Goal: Task Accomplishment & Management: Use online tool/utility

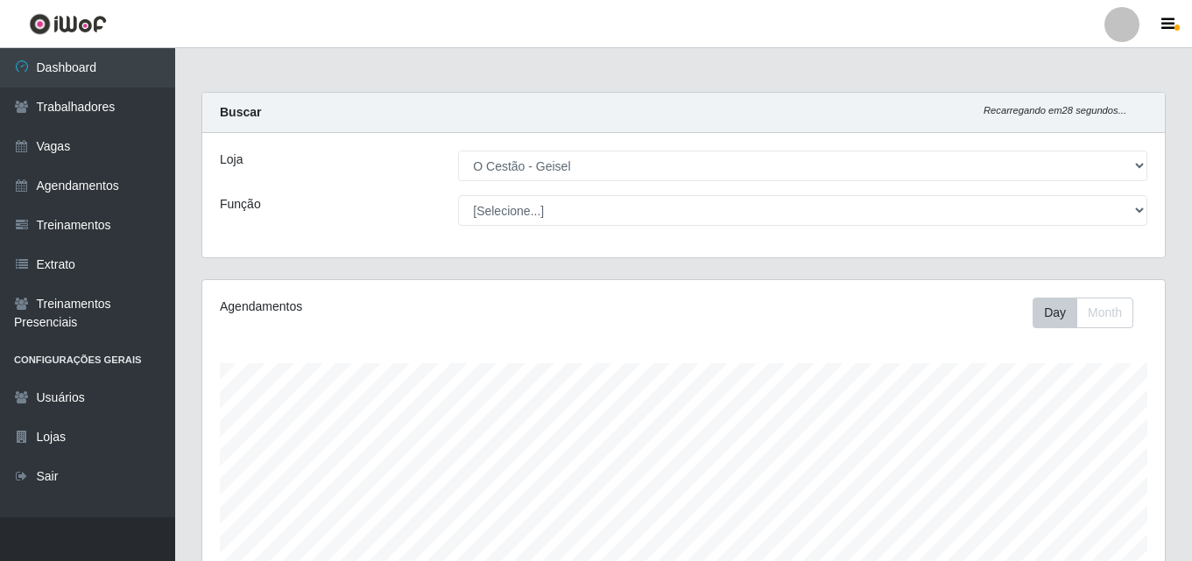
select select "224"
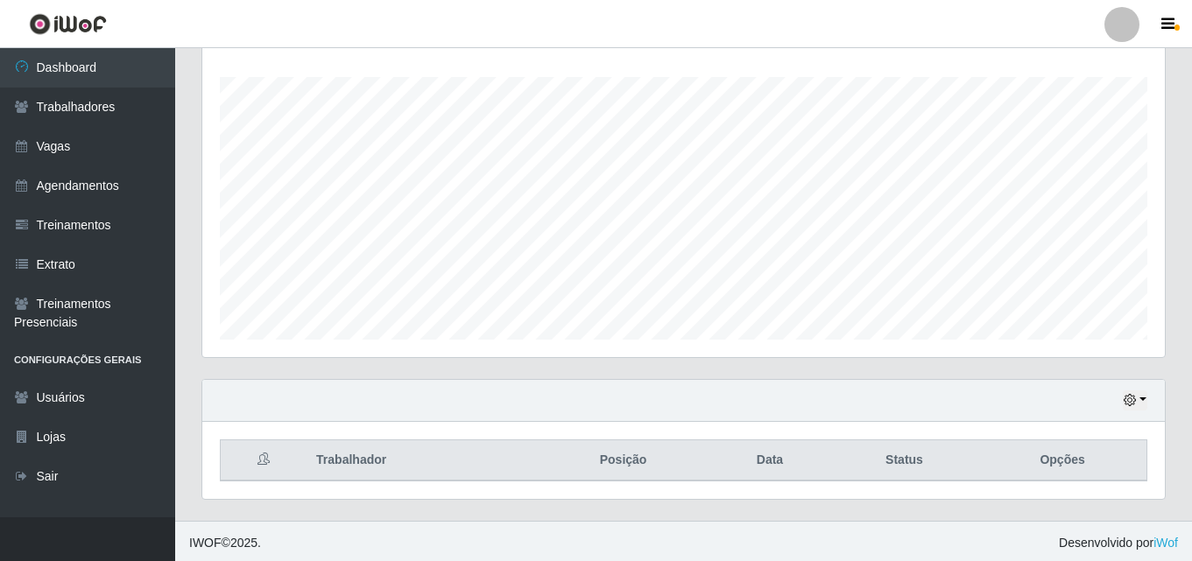
scroll to position [290, 0]
click at [1130, 396] on icon "button" at bounding box center [1130, 397] width 12 height 12
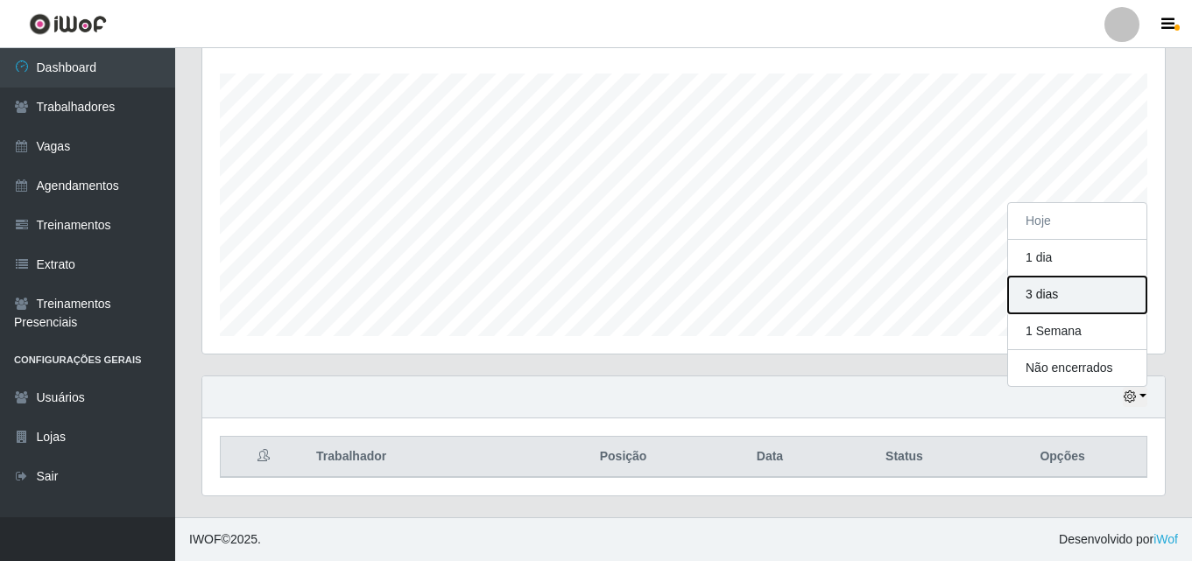
click at [1039, 298] on button "3 dias" at bounding box center [1077, 295] width 138 height 37
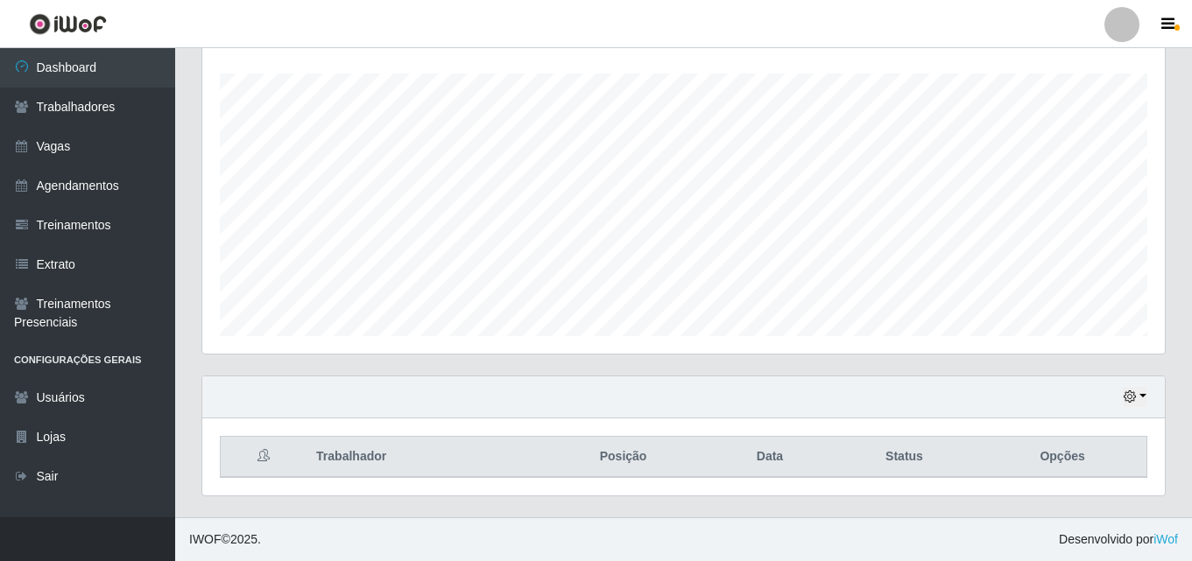
click at [273, 242] on div "Agendamentos Day Month 17/08 Agendamentos 54" at bounding box center [683, 172] width 963 height 364
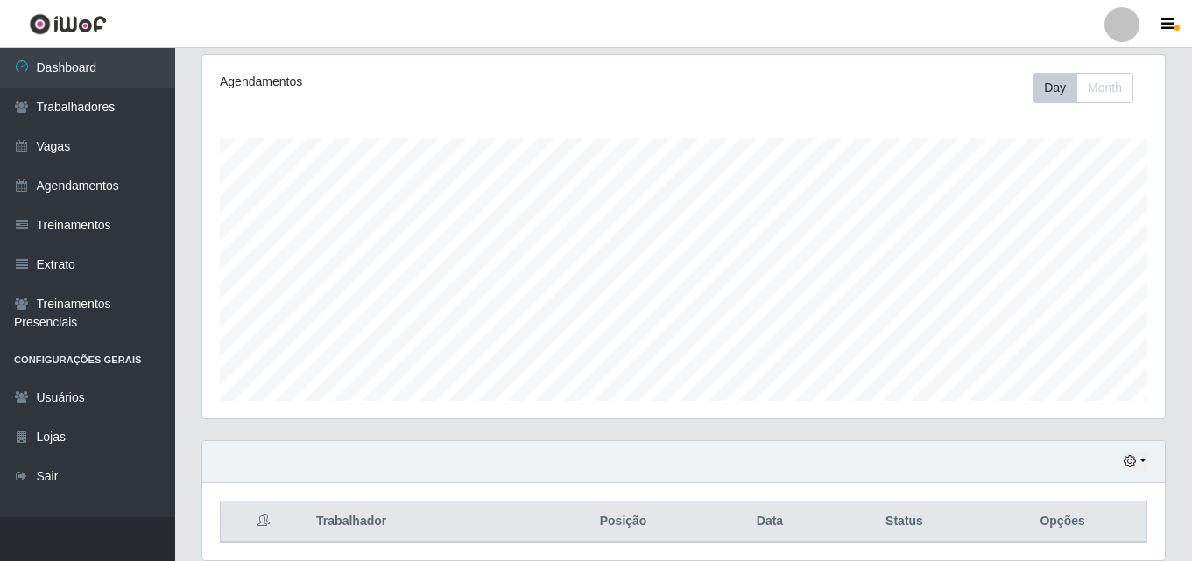
scroll to position [115, 0]
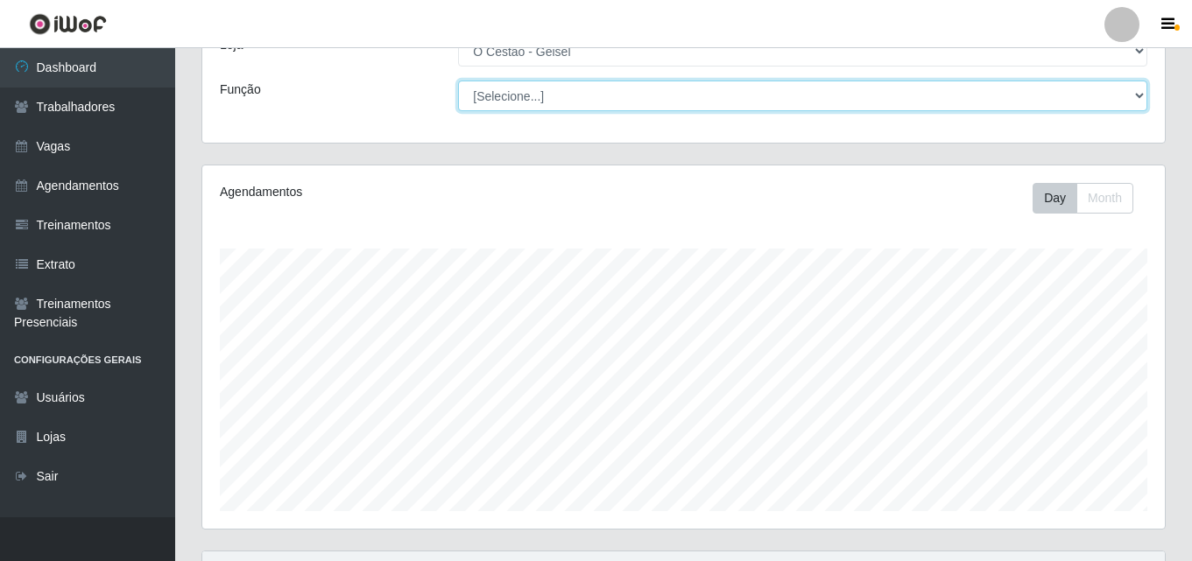
click at [557, 103] on select "[Selecione...] ASG ASG + ASG ++ Auxiliar de Estoque Auxiliar de Estoque + Auxil…" at bounding box center [802, 96] width 689 height 31
select select "22"
click at [458, 81] on select "[Selecione...] ASG ASG + ASG ++ Auxiliar de Estoque Auxiliar de Estoque + Auxil…" at bounding box center [802, 96] width 689 height 31
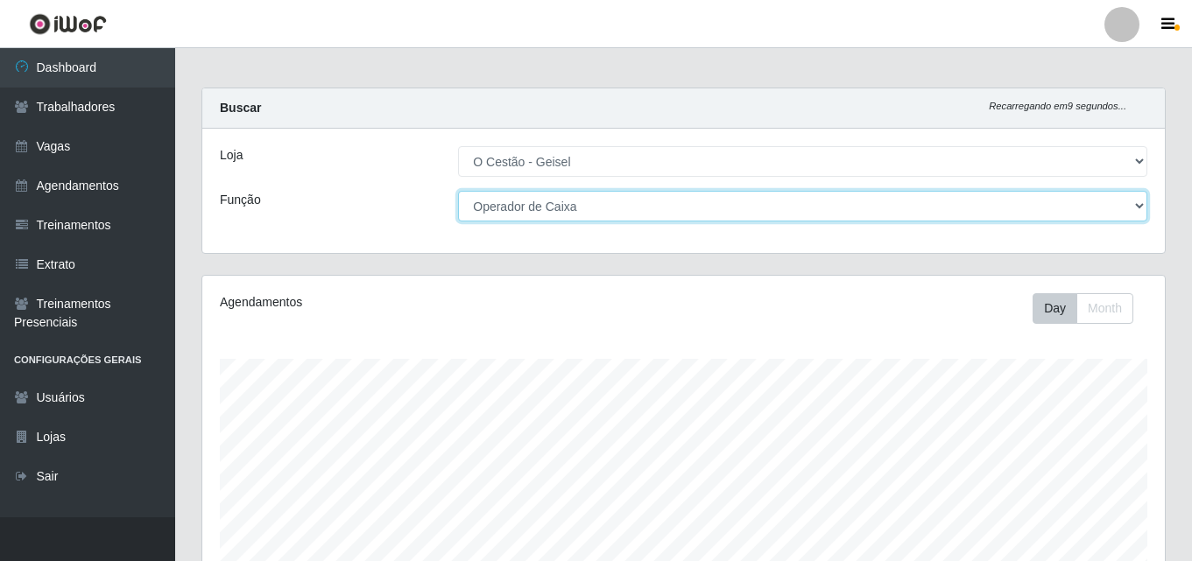
scroll to position [0, 0]
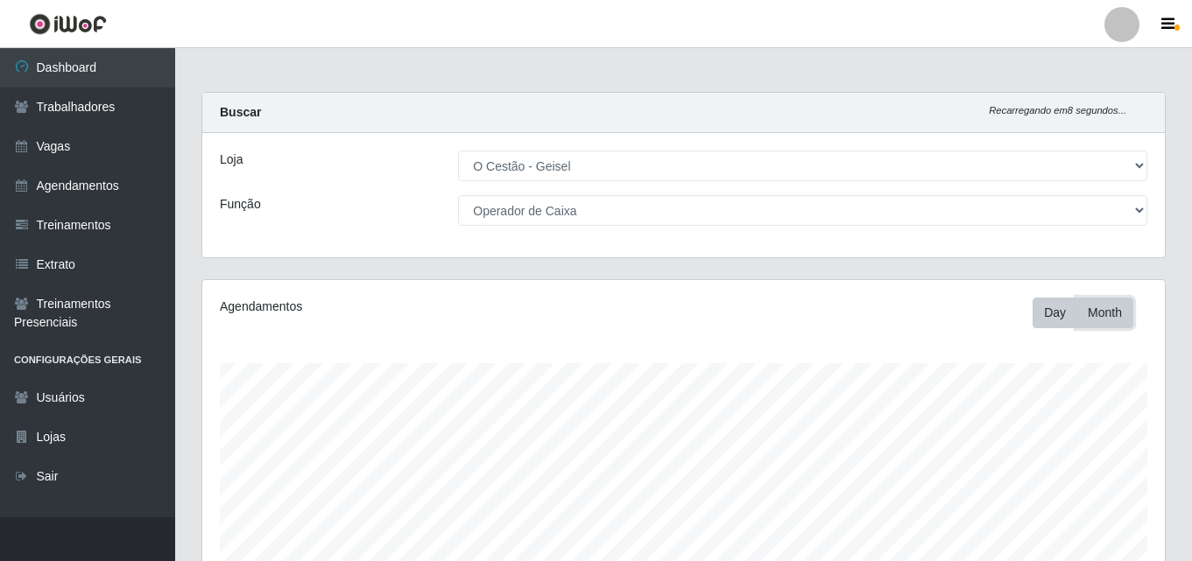
click at [1111, 307] on button "Month" at bounding box center [1105, 313] width 57 height 31
click at [1058, 304] on button "Day" at bounding box center [1055, 313] width 45 height 31
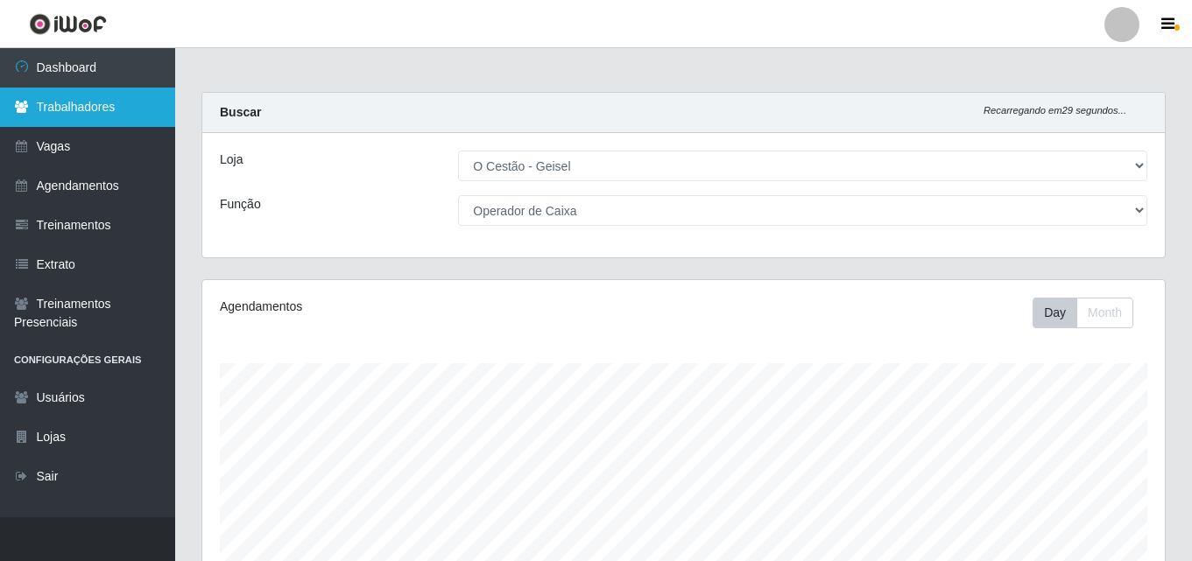
click at [145, 97] on link "Trabalhadores" at bounding box center [87, 107] width 175 height 39
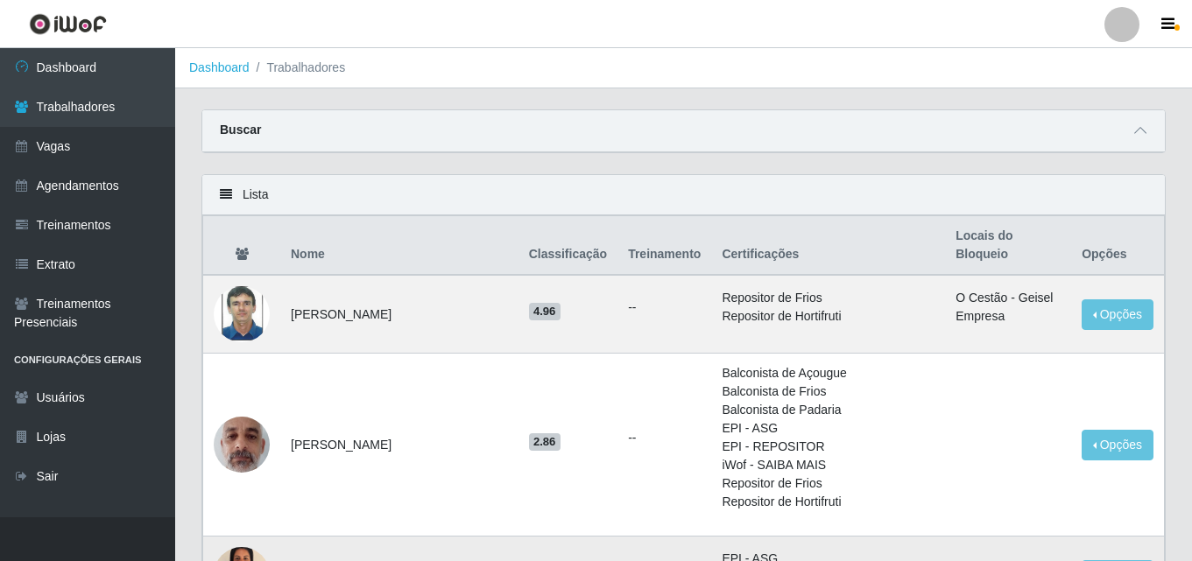
scroll to position [263, 0]
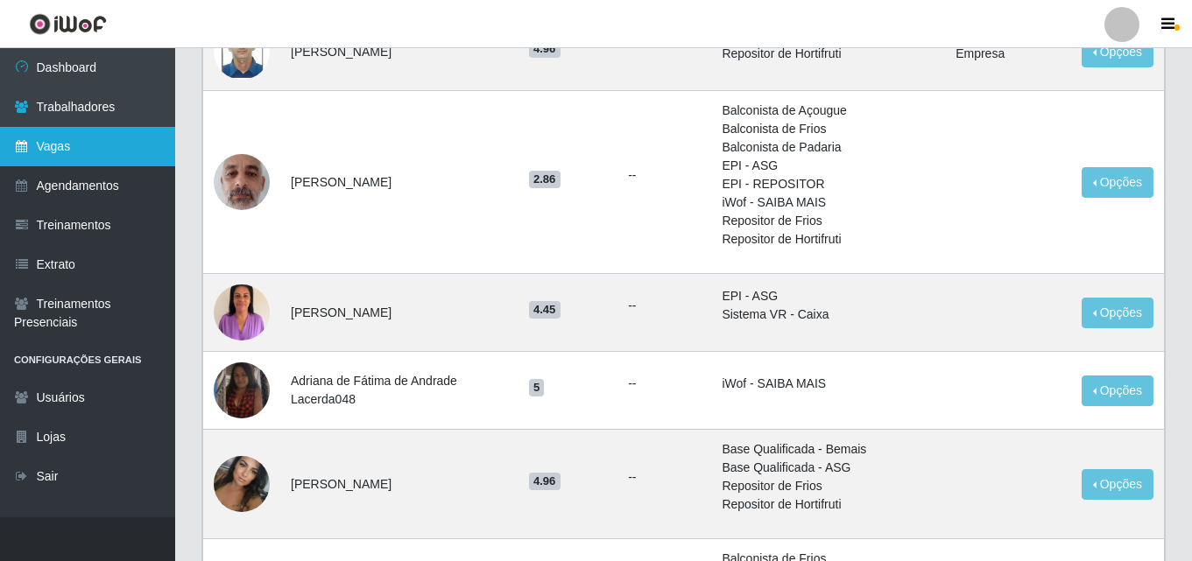
click at [73, 139] on link "Vagas" at bounding box center [87, 146] width 175 height 39
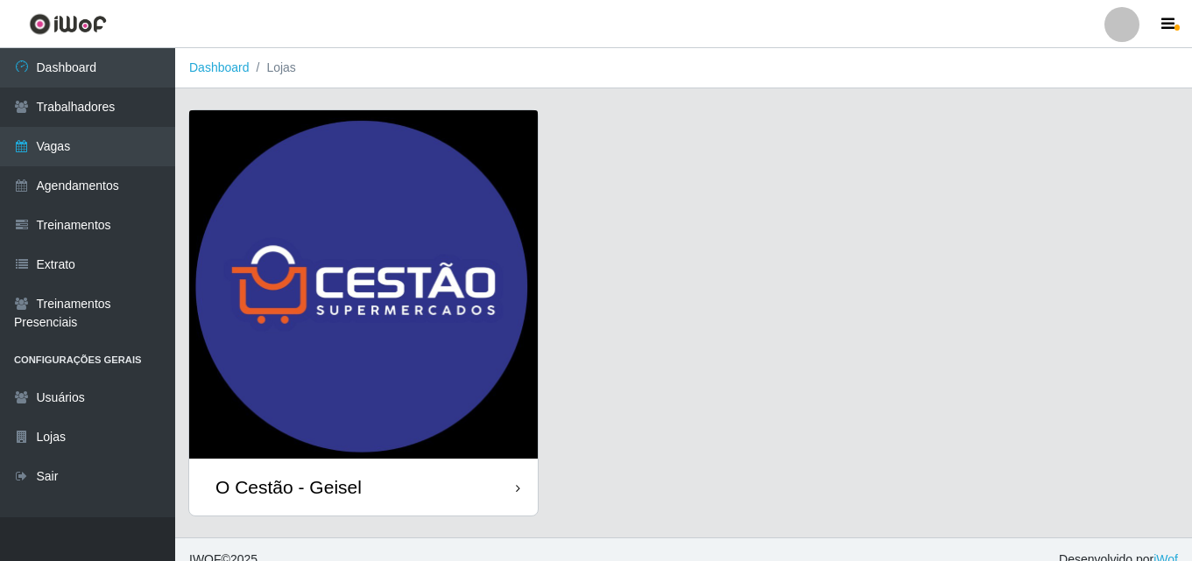
click at [464, 493] on div "O Cestão - Geisel" at bounding box center [363, 487] width 349 height 57
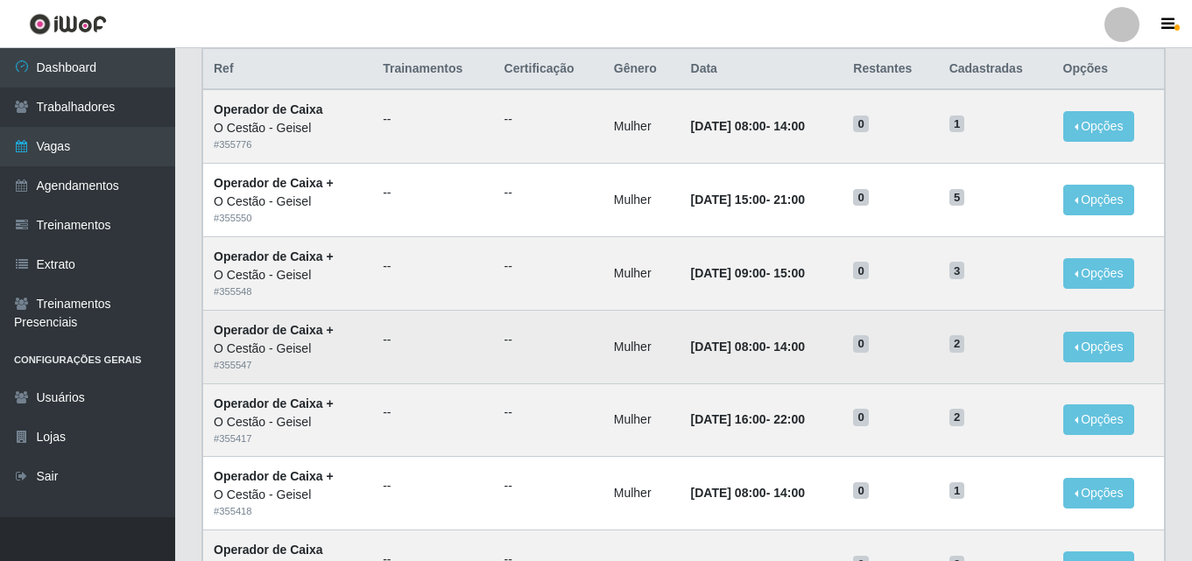
scroll to position [175, 0]
